Goal: Information Seeking & Learning: Learn about a topic

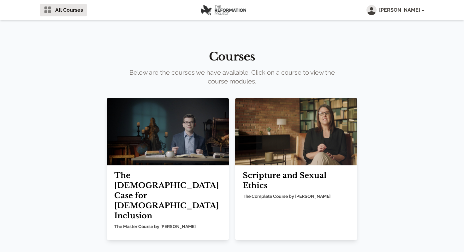
click at [299, 139] on img at bounding box center [296, 131] width 122 height 67
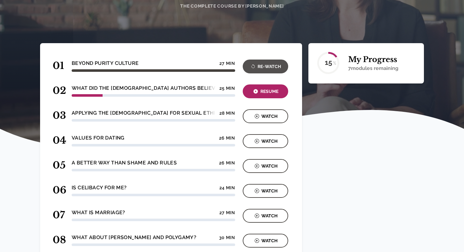
scroll to position [97, 0]
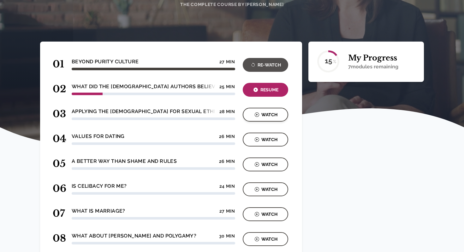
click at [270, 116] on div "Watch" at bounding box center [265, 114] width 42 height 7
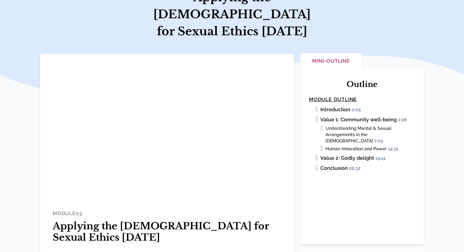
scroll to position [76, 0]
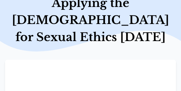
scroll to position [76, 0]
